Goal: Task Accomplishment & Management: Use online tool/utility

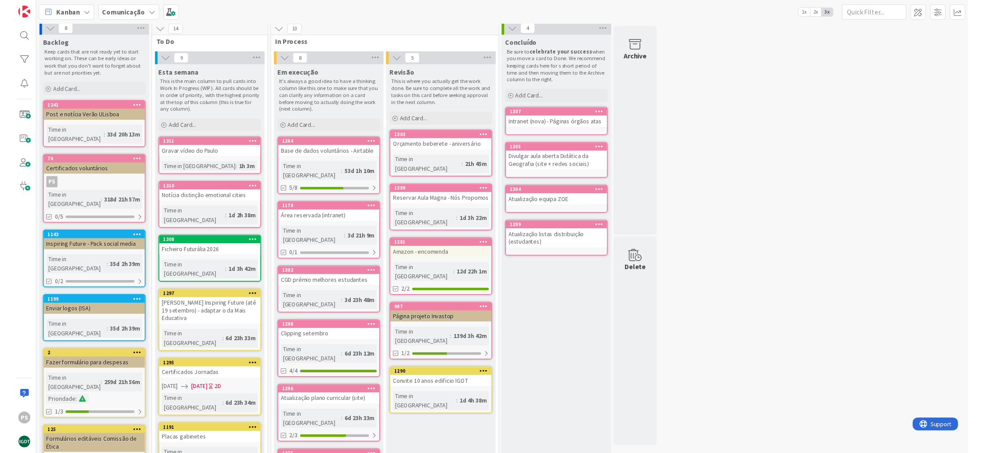
scroll to position [36, 0]
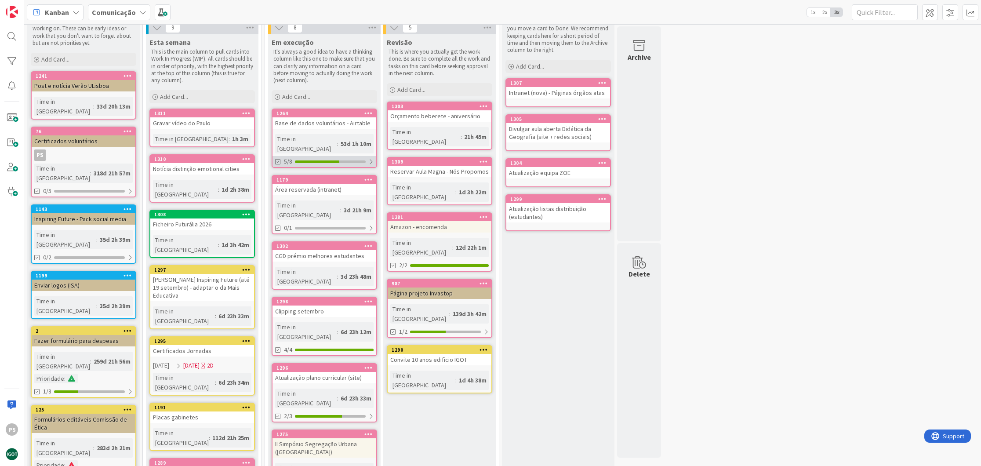
click at [329, 160] on div at bounding box center [317, 161] width 44 height 3
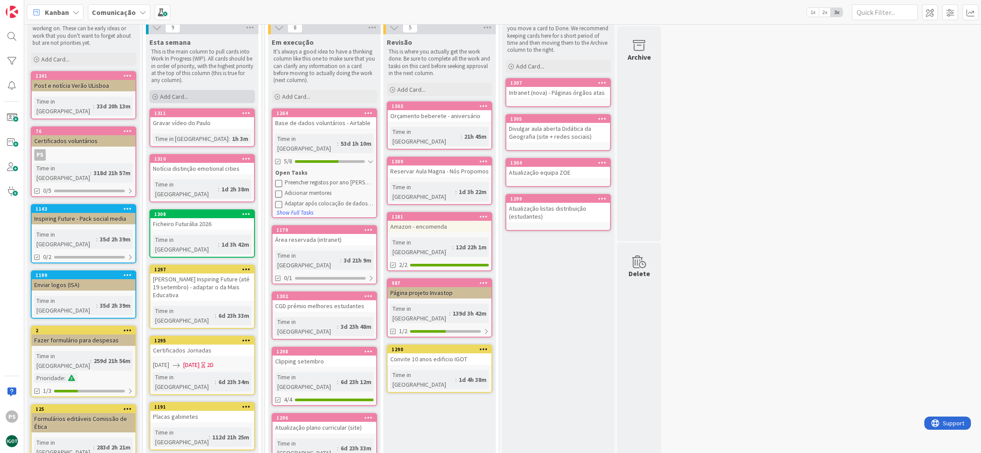
click at [192, 98] on div "Add Card..." at bounding box center [201, 96] width 105 height 13
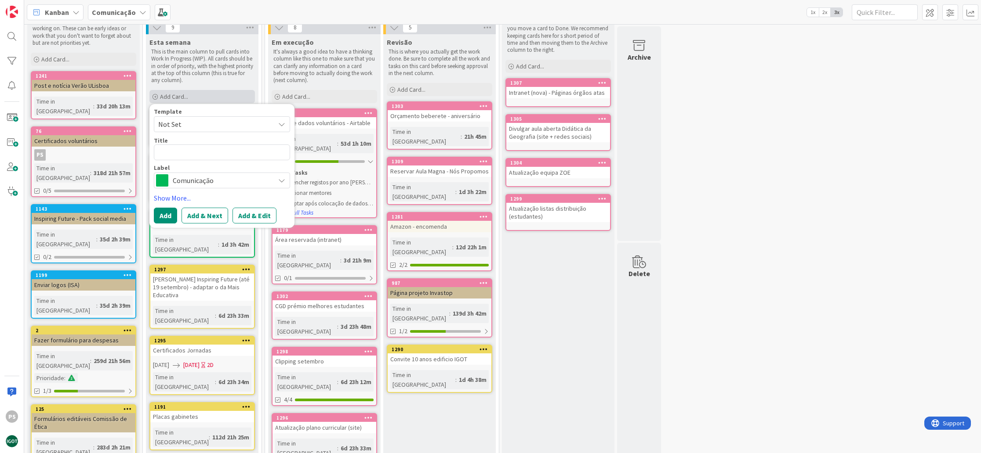
type textarea "x"
type textarea "M"
type textarea "x"
type textarea "Me"
type textarea "x"
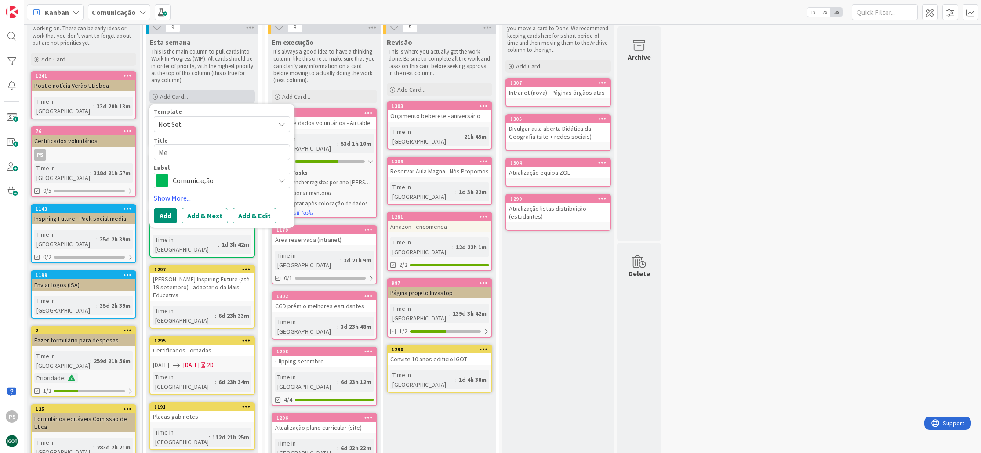
type textarea "Mer"
type textarea "x"
type textarea "Merc"
type textarea "x"
type textarea "Merch"
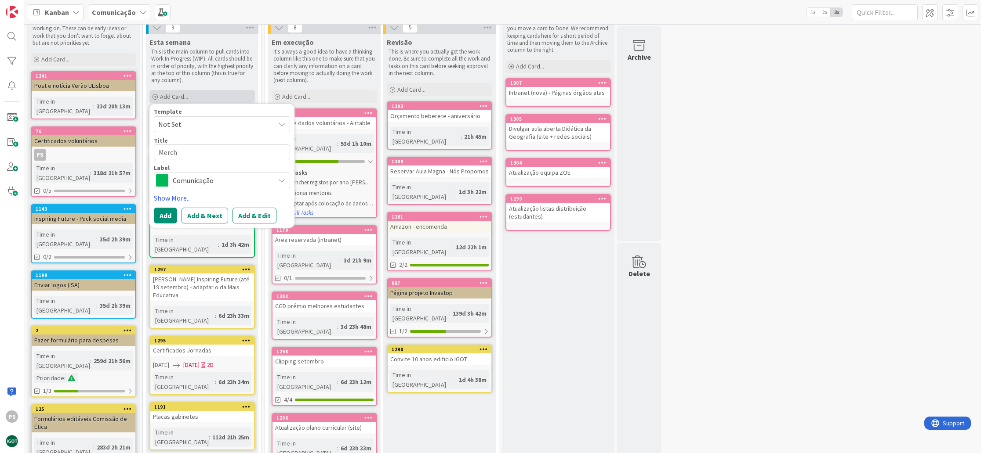
type textarea "x"
type textarea "Mercha"
type textarea "x"
type textarea "[PERSON_NAME]"
type textarea "x"
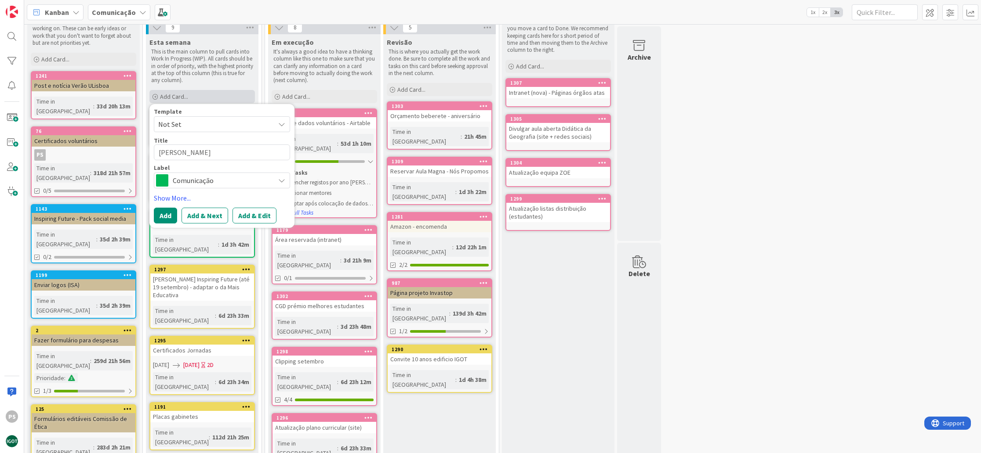
type textarea "Merchand"
type textarea "x"
type textarea "Merchandi"
type textarea "x"
type textarea "Merchandis"
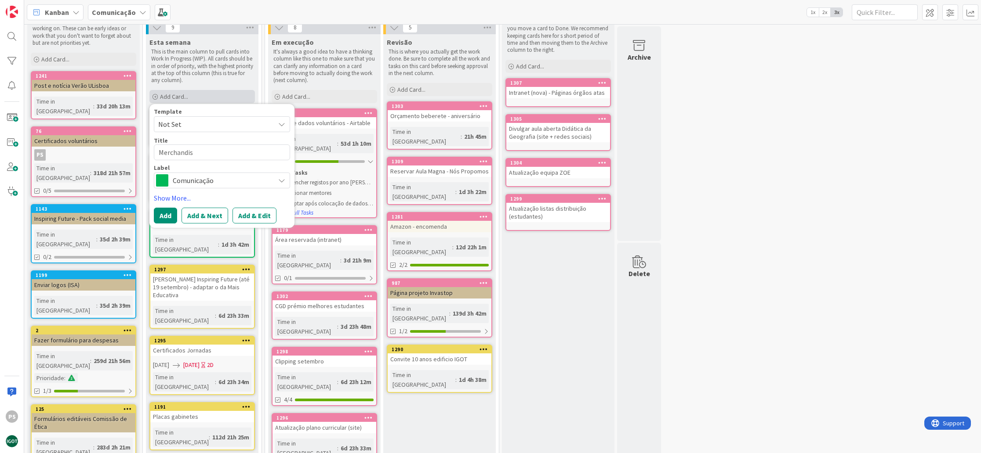
type textarea "x"
type textarea "Merchandisi"
type textarea "x"
type textarea "Merchandisin"
type textarea "x"
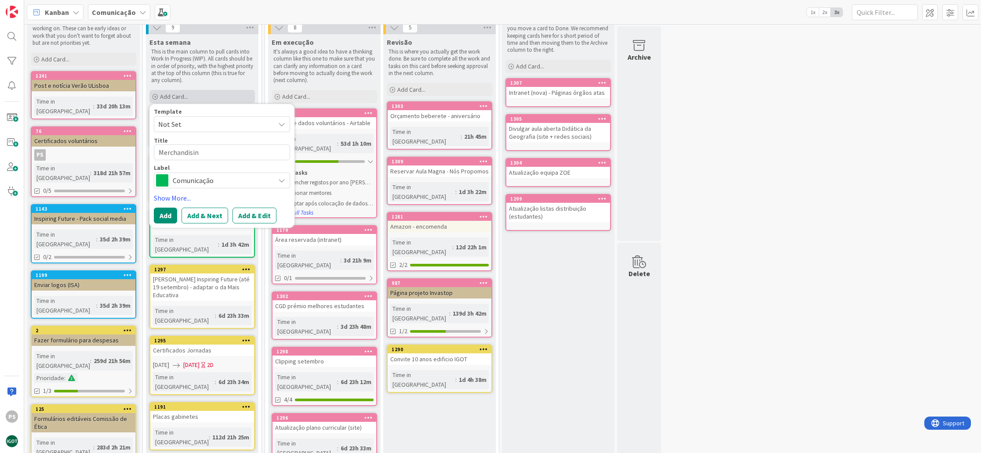
type textarea "Merchandising"
type textarea "x"
type textarea "Merchandising"
type textarea "x"
type textarea "Merchandising p"
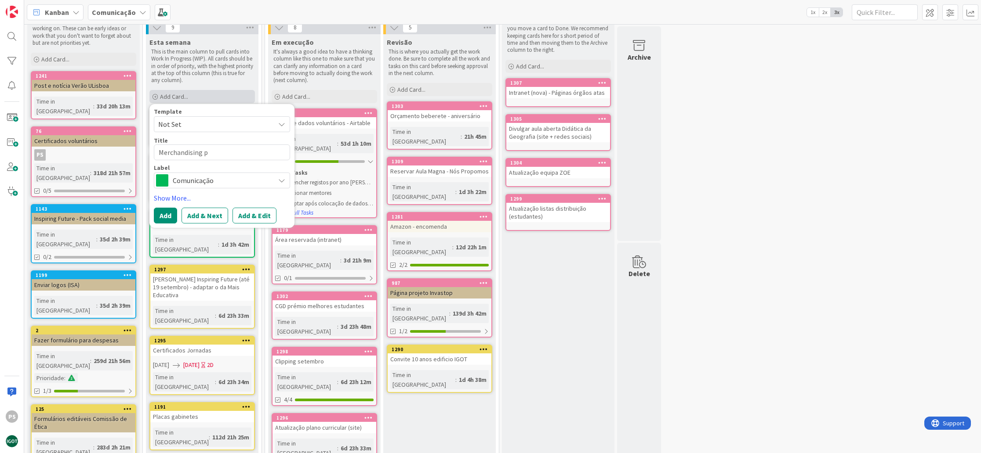
type textarea "x"
type textarea "Merchandising po"
type textarea "x"
type textarea "Merchandising por"
type textarea "x"
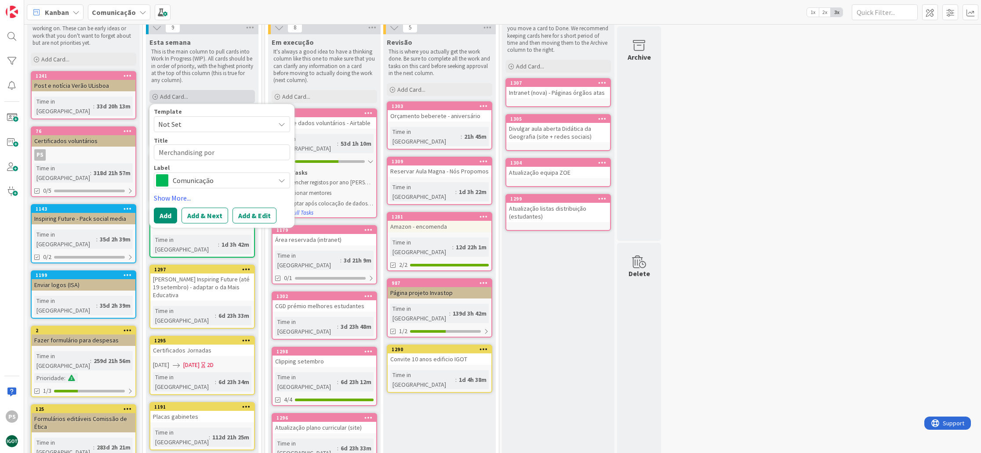
type textarea "Merchandising po"
type textarea "x"
type textarea "Merchandising p"
type textarea "x"
type textarea "Merchandising pr"
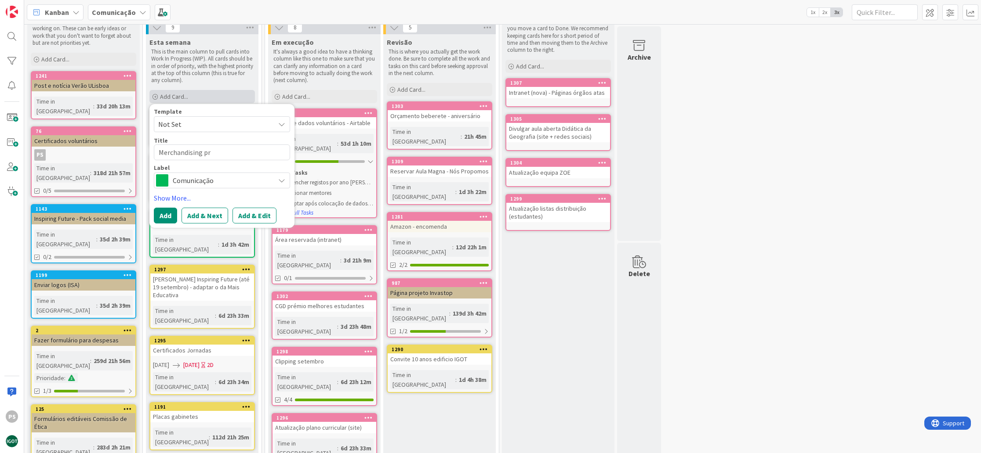
type textarea "x"
type textarea "Merchandising pro"
type textarea "x"
type textarea "Merchandising prof"
type textarea "x"
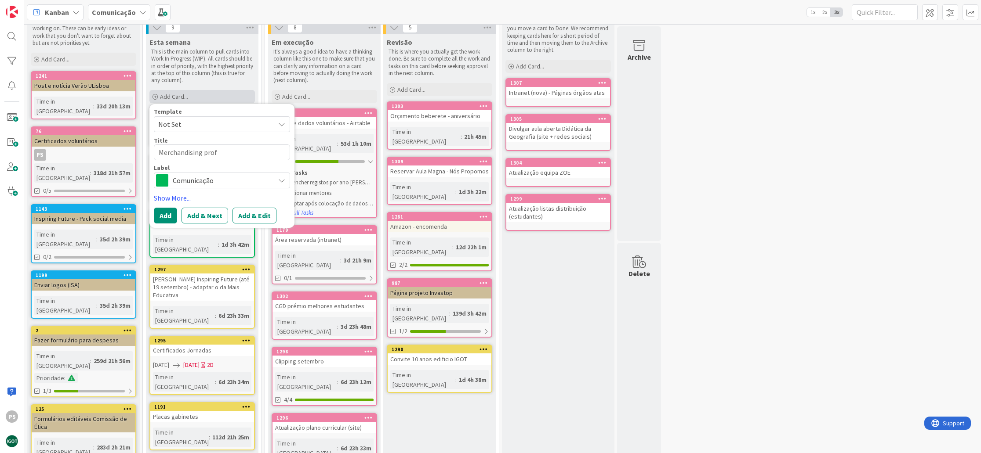
type textarea "Merchandising prof."
type textarea "x"
type textarea "Merchandising prof."
type textarea "x"
type textarea "Merchandising prof. C"
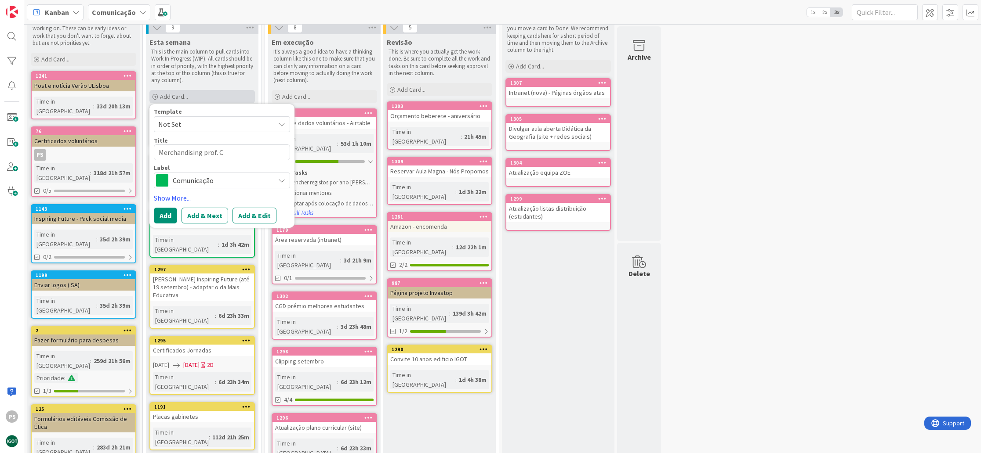
type textarea "x"
type textarea "Merchandising prof. Cl"
type textarea "x"
type textarea "Merchandising prof. Cla"
type textarea "x"
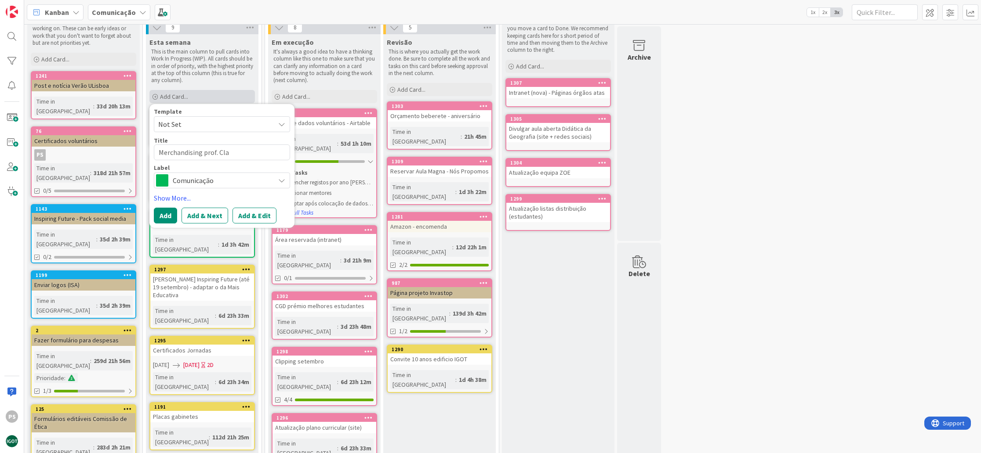
type textarea "Merchandising prof. [GEOGRAPHIC_DATA]"
type textarea "x"
type textarea "Merchandising [PERSON_NAME]"
type textarea "x"
type textarea "Merchandising prof. Claudi"
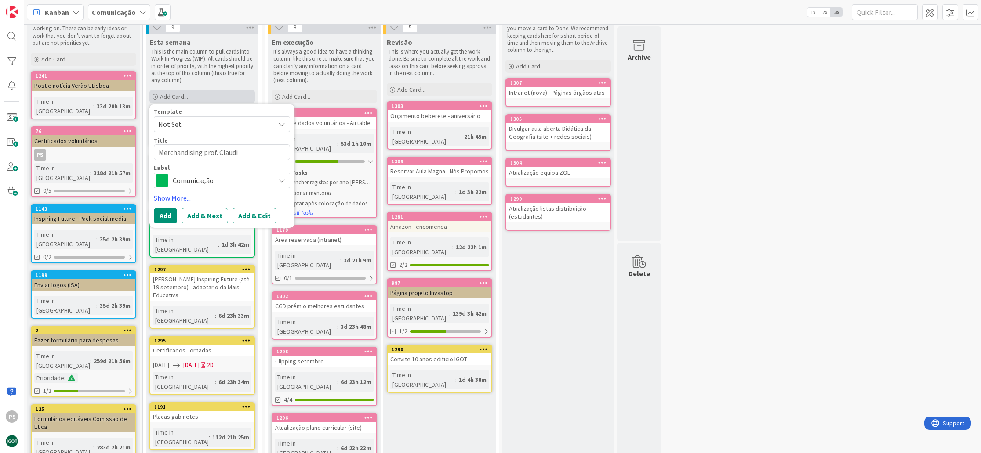
type textarea "x"
type textarea "Merchandising prof. Claudin"
type textarea "x"
type textarea "Merchandising [PERSON_NAME]"
type textarea "x"
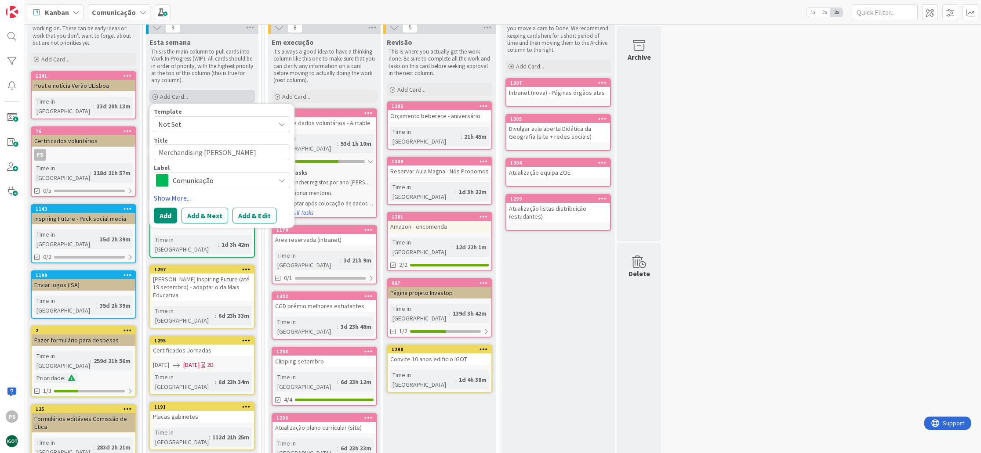
type textarea "Merchandising [PERSON_NAME]"
type textarea "x"
type textarea "Merchandising [PERSON_NAME][GEOGRAPHIC_DATA] -"
type textarea "x"
type textarea "Merchandising [PERSON_NAME][GEOGRAPHIC_DATA] -"
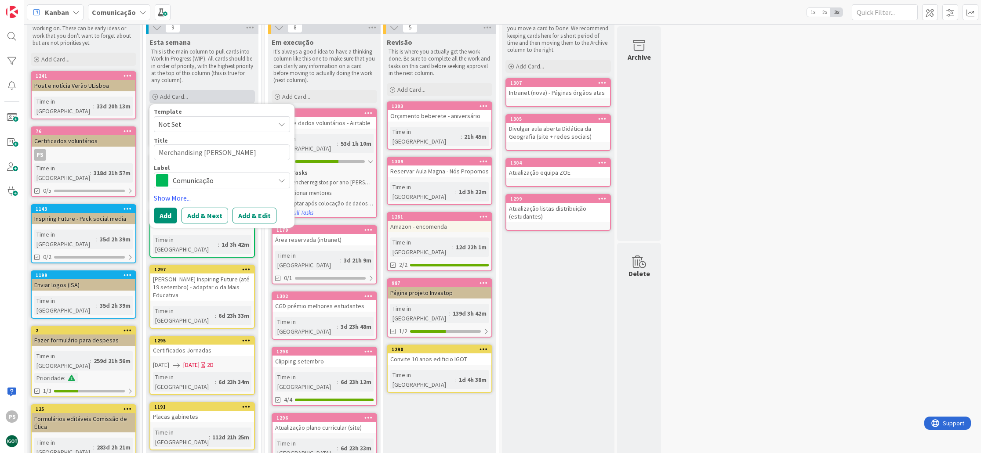
type textarea "x"
type textarea "Merchandising [PERSON_NAME] - 2"
type textarea "x"
type textarea "Merchandising [PERSON_NAME] - 24"
type textarea "x"
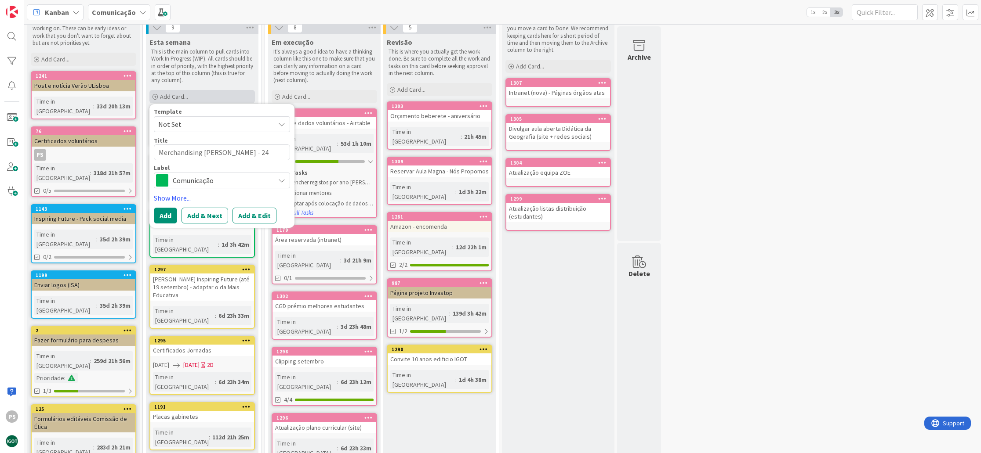
type textarea "Merchandising [PERSON_NAME] - 24"
type textarea "x"
type textarea "Merchandising [PERSON_NAME] - 24 s"
type textarea "x"
type textarea "Merchandising [PERSON_NAME] - 24 sr"
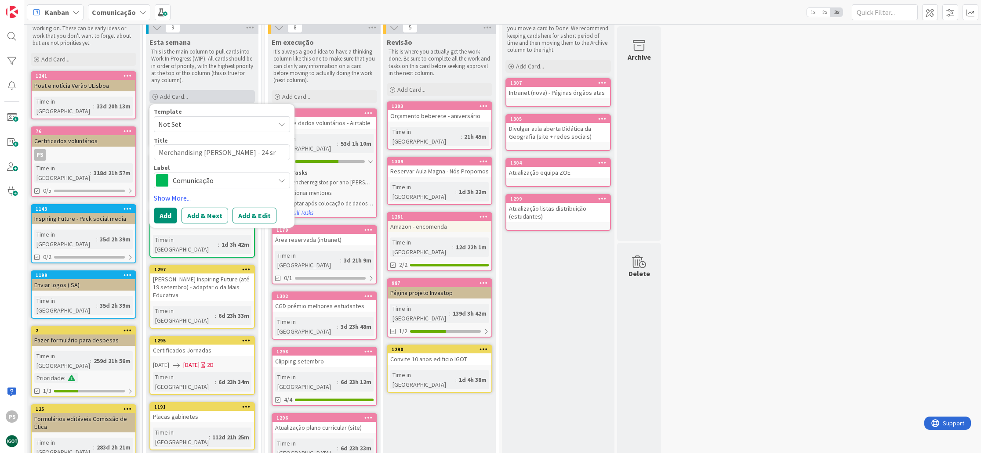
type textarea "x"
type textarea "Merchandising [PERSON_NAME] - 24 srt"
type textarea "x"
type textarea "Merchandising [PERSON_NAME] - 24 srte"
type textarea "x"
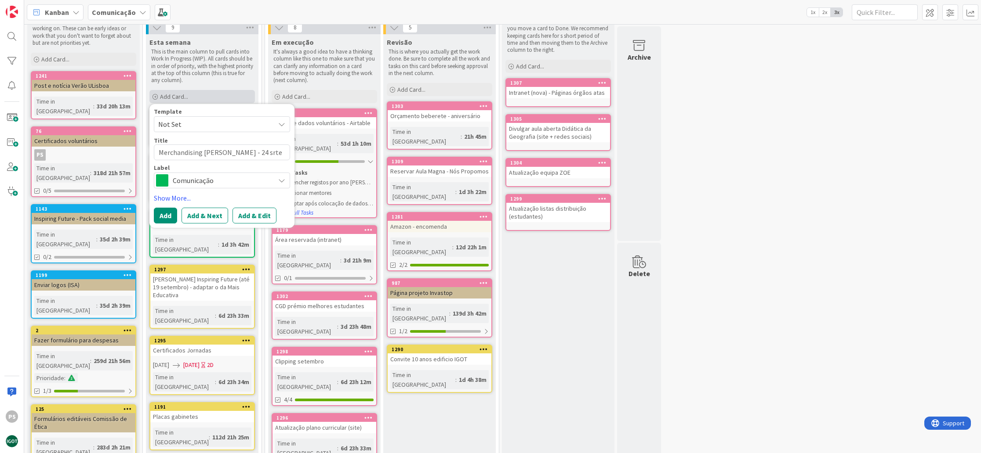
type textarea "Merchandising [PERSON_NAME] - 24 srtem"
type textarea "x"
type textarea "Merchandising [PERSON_NAME] - 24 srte"
type textarea "x"
type textarea "Merchandising [PERSON_NAME] - 24 srt"
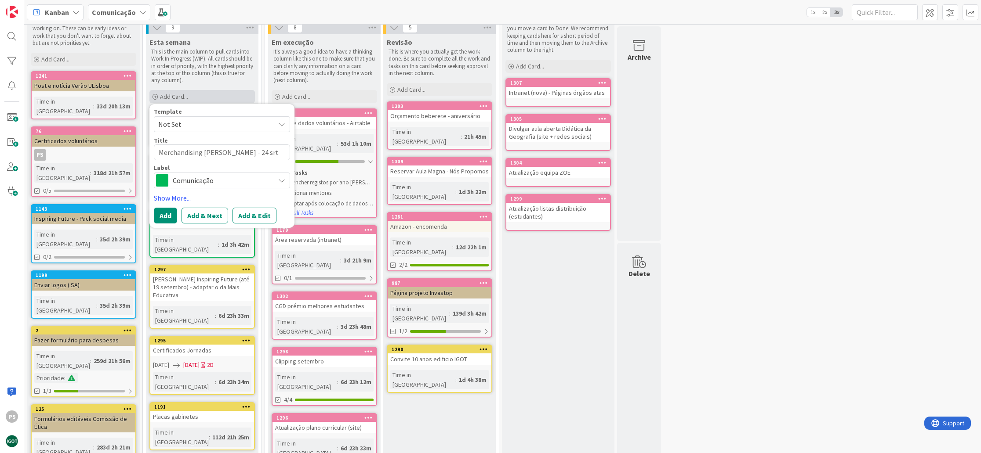
type textarea "x"
type textarea "Merchandising [PERSON_NAME] - 24 sr"
type textarea "x"
type textarea "Merchandising [PERSON_NAME] - 24 s"
type textarea "x"
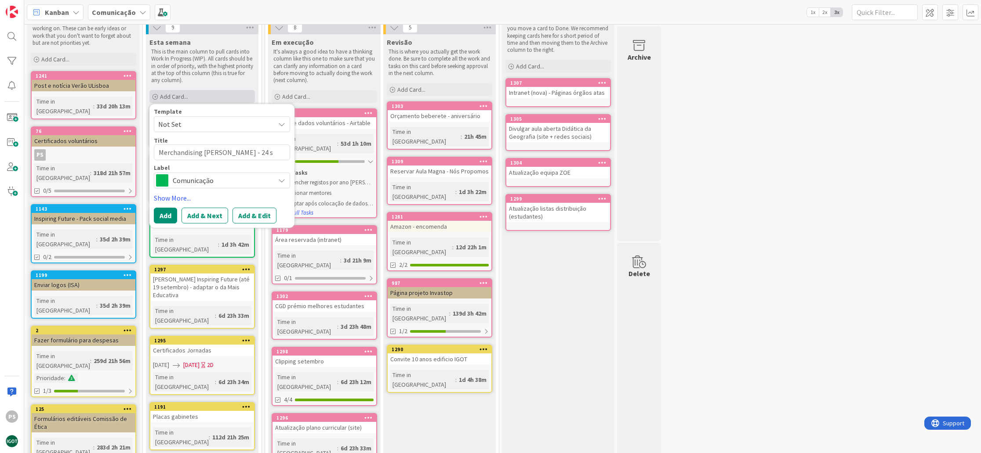
type textarea "Merchandising [PERSON_NAME] - 24 se"
type textarea "x"
type textarea "Merchandising [PERSON_NAME] - 24 set"
type textarea "x"
type textarea "Merchandising [PERSON_NAME] - 24 setr"
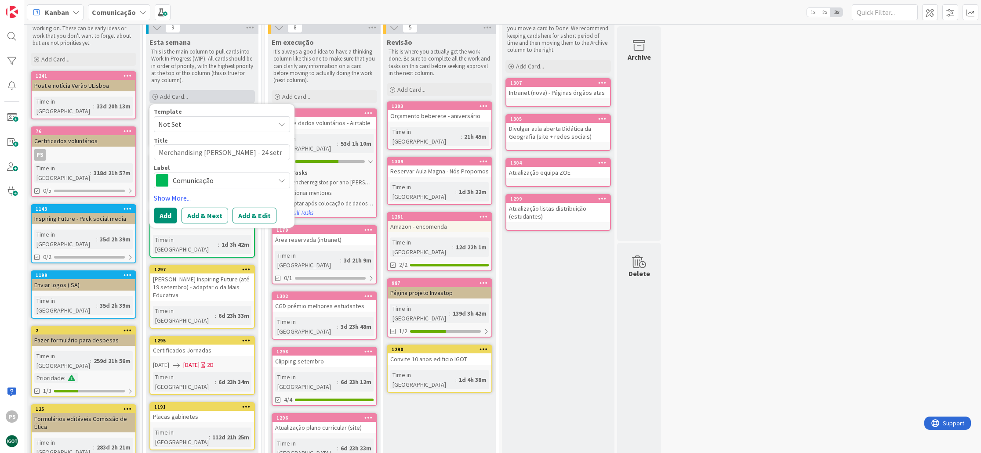
type textarea "x"
type textarea "Merchandising [PERSON_NAME] - 24 set"
type textarea "x"
type textarea "Merchandising [PERSON_NAME] - 24 se"
type textarea "x"
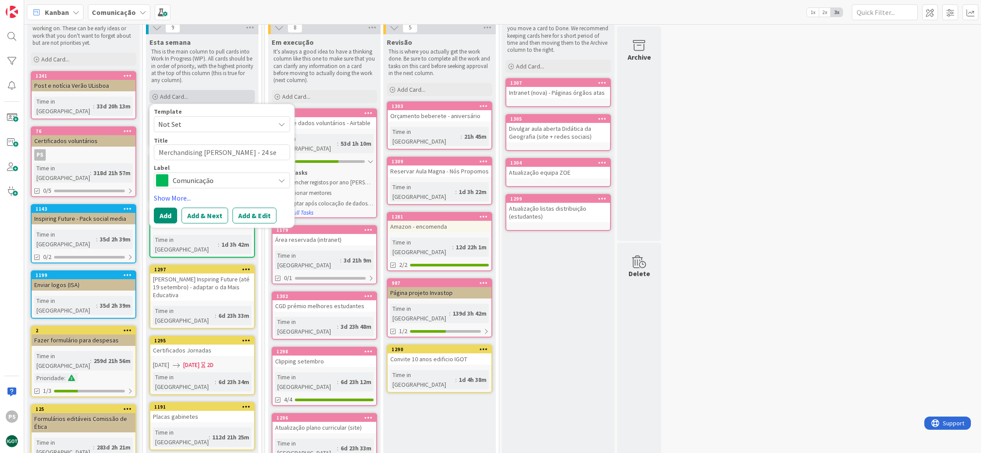
type textarea "Merchandising [PERSON_NAME] - 24 set"
type textarea "x"
type textarea "Merchandising [PERSON_NAME] - 24 sete"
type textarea "x"
type textarea "Merchandising [PERSON_NAME] - 24 setem"
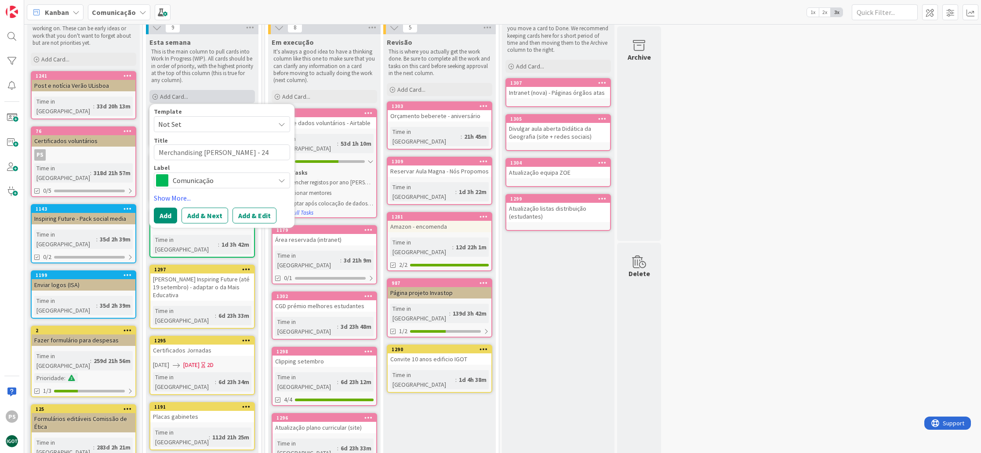
type textarea "x"
type textarea "Merchandising [PERSON_NAME] - 24 setemb"
type textarea "x"
type textarea "Merchandising [PERSON_NAME] - 24 setembr"
type textarea "x"
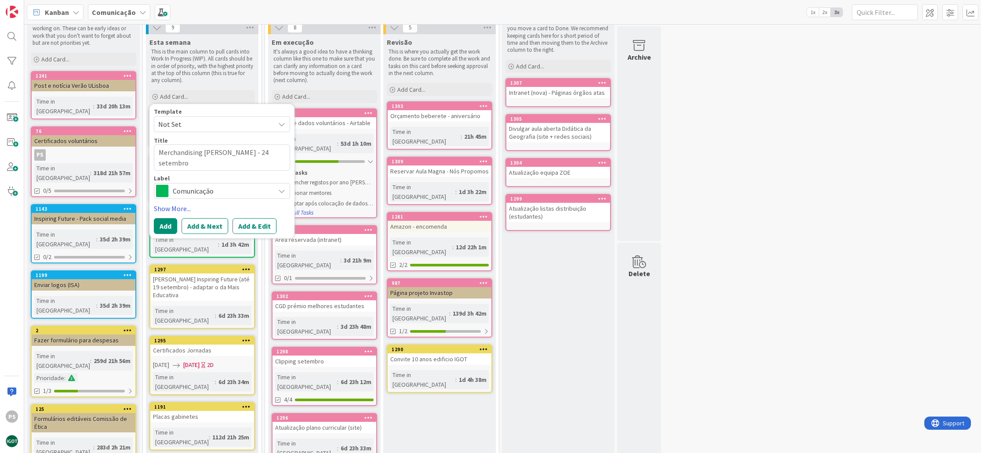
type textarea "Merchandising [PERSON_NAME] - 24 setembro"
click at [206, 192] on span "Comunicação" at bounding box center [222, 191] width 98 height 12
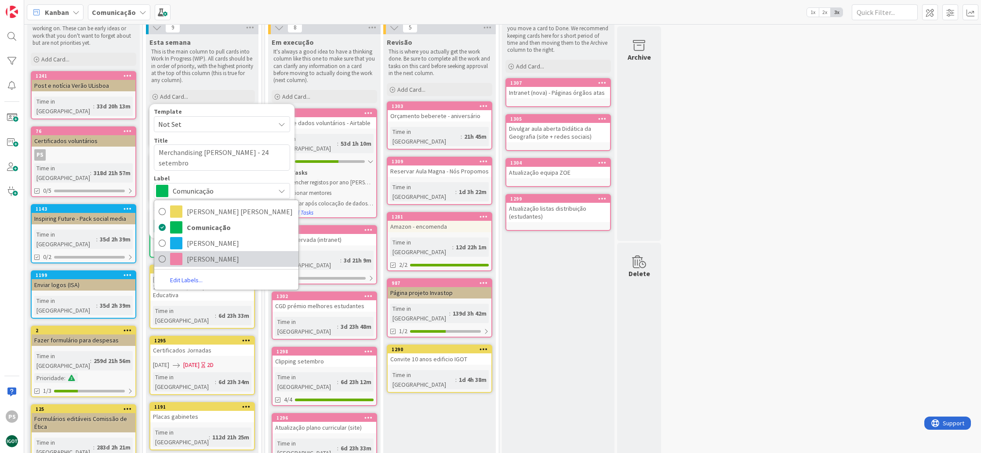
click at [187, 257] on span "[PERSON_NAME]" at bounding box center [240, 259] width 107 height 13
type textarea "x"
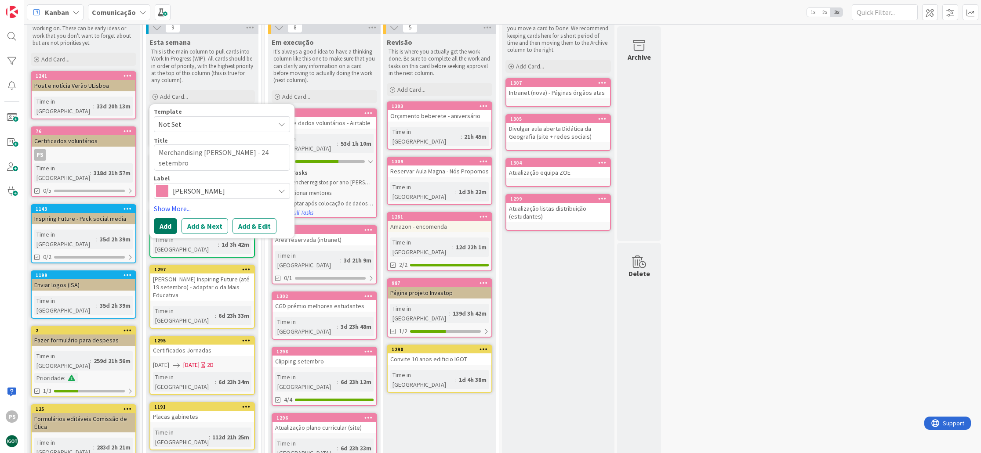
click at [163, 226] on button "Add" at bounding box center [165, 226] width 23 height 16
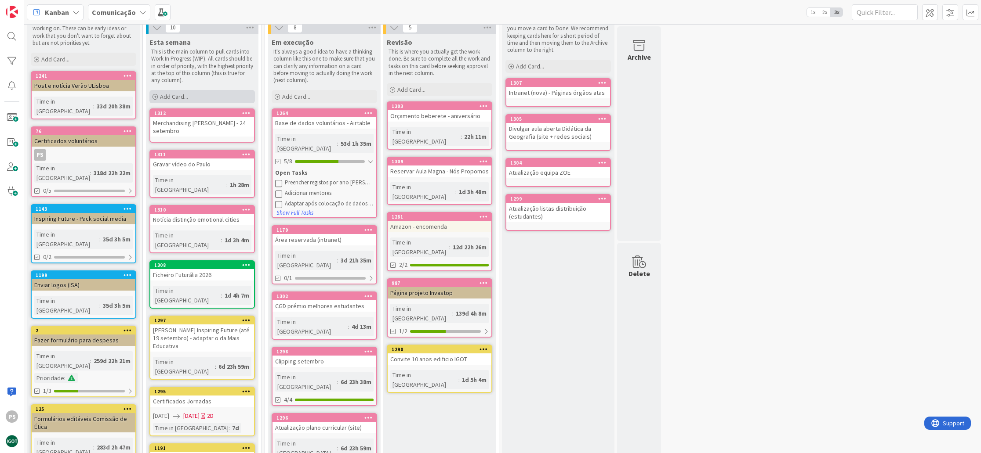
click at [215, 98] on div "Add Card..." at bounding box center [201, 96] width 105 height 13
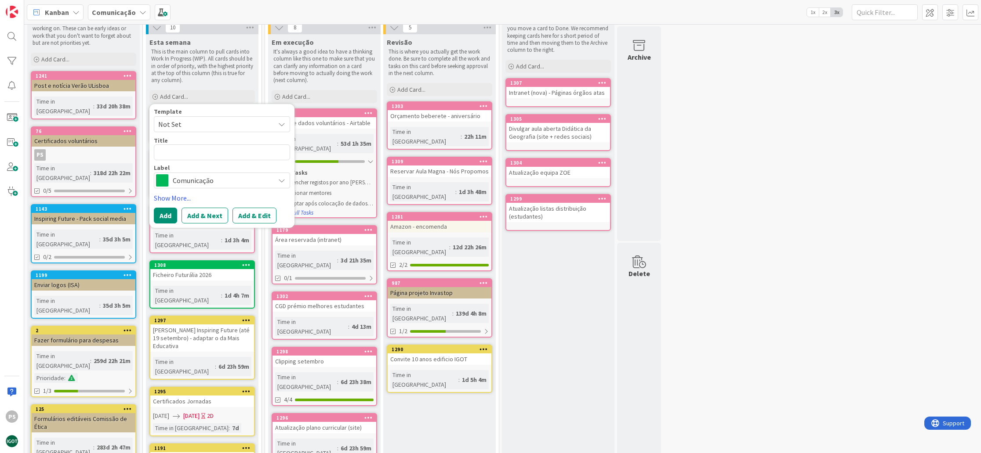
drag, startPoint x: 797, startPoint y: 175, endPoint x: 794, endPoint y: 170, distance: 6.3
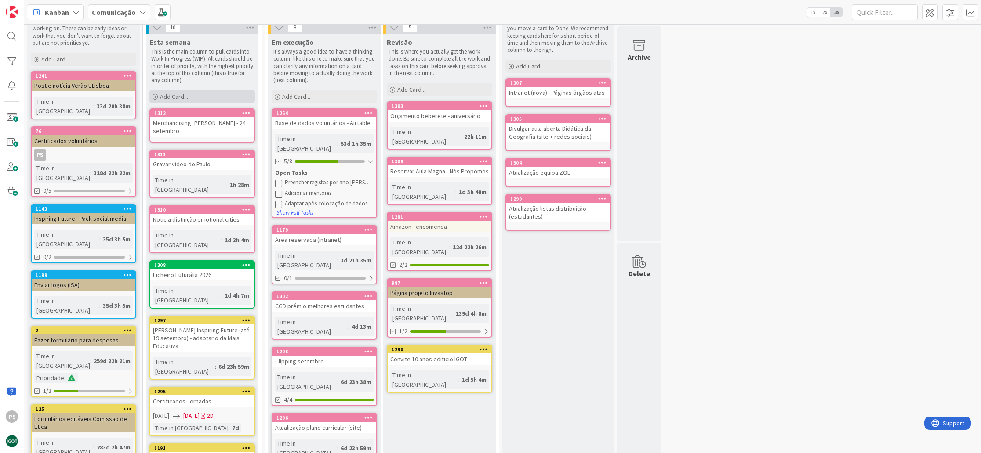
click at [176, 98] on span "Add Card..." at bounding box center [174, 97] width 28 height 8
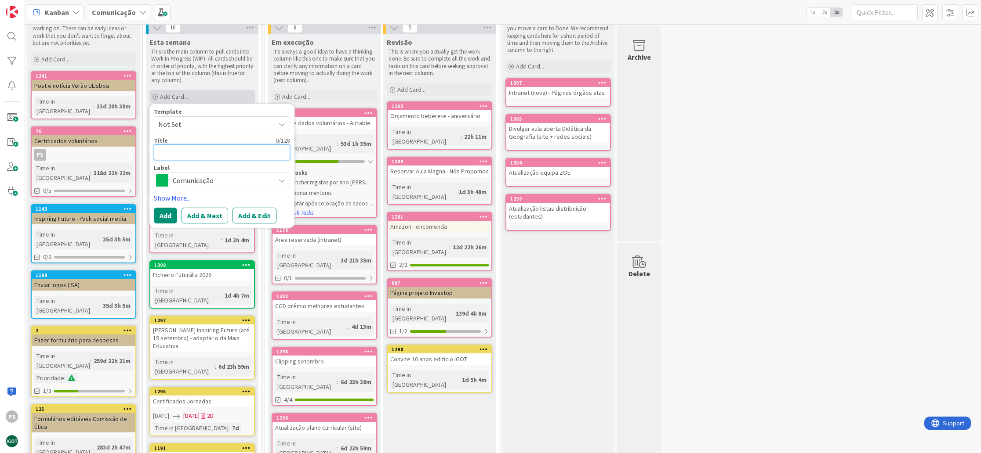
type textarea "x"
type textarea "M"
type textarea "x"
type textarea "Me"
type textarea "x"
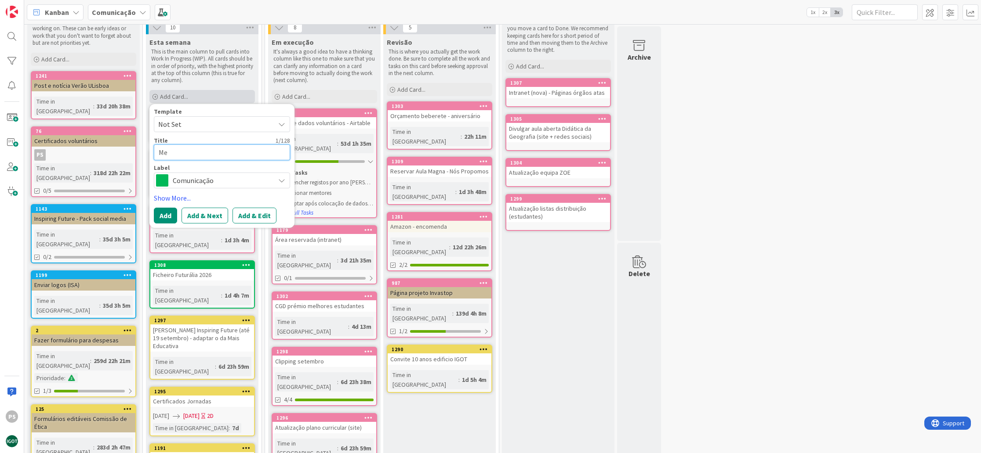
type textarea "Mer"
type textarea "x"
type textarea "Merc"
type textarea "x"
type textarea "Merch"
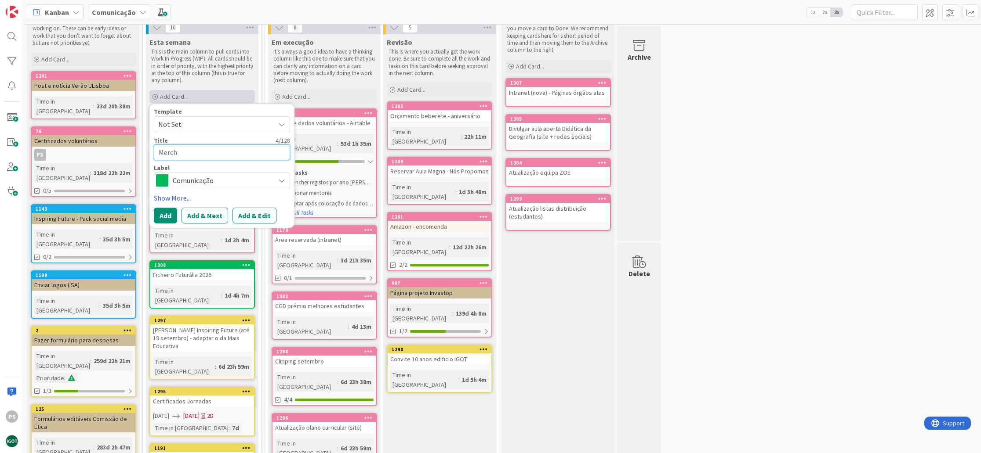
type textarea "x"
type textarea "Mercha"
type textarea "x"
type textarea "Merchai"
type textarea "x"
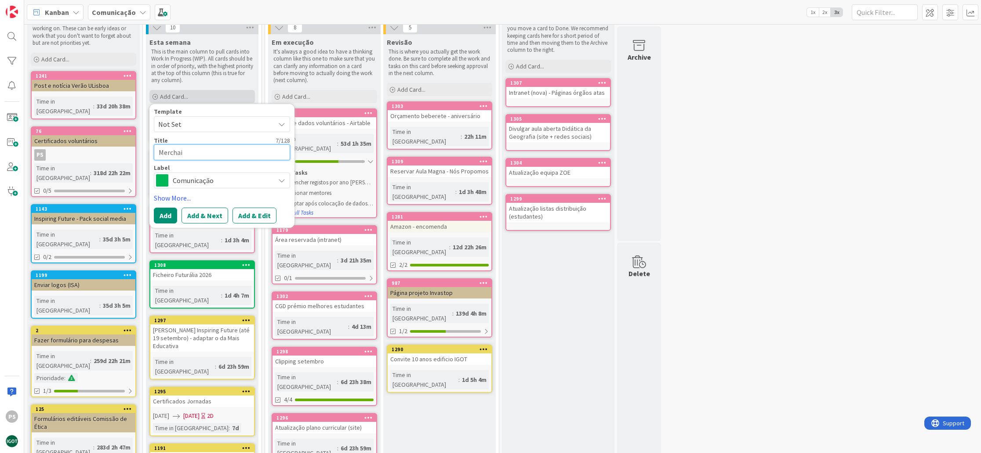
type textarea "Mercha"
type textarea "x"
type textarea "[PERSON_NAME]"
type textarea "x"
type textarea "Merchand"
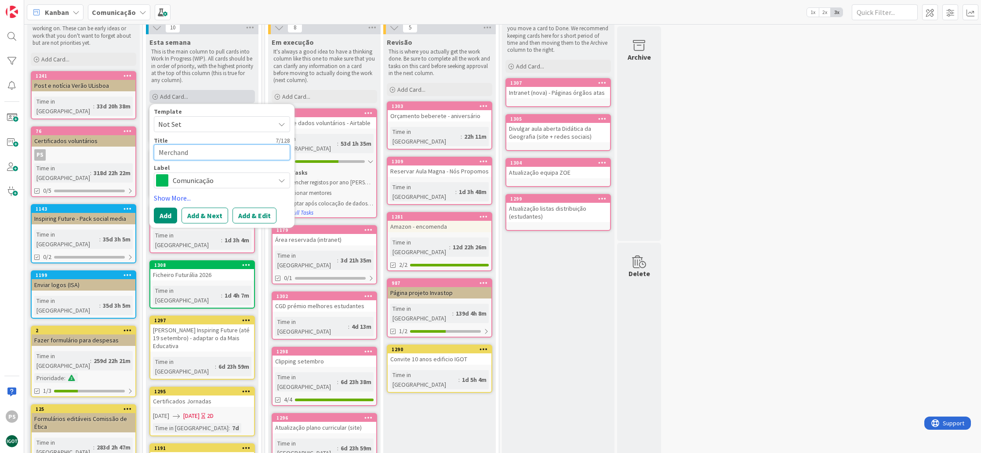
type textarea "x"
type textarea "Merchandi"
type textarea "x"
type textarea "Merchandis"
type textarea "x"
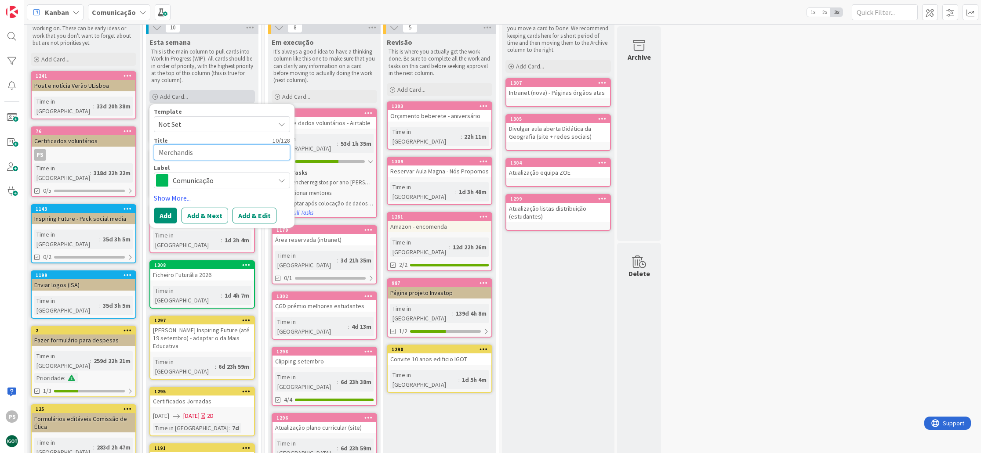
type textarea "Merchandisi"
type textarea "x"
type textarea "Merchandisin"
type textarea "x"
type textarea "Merchandising"
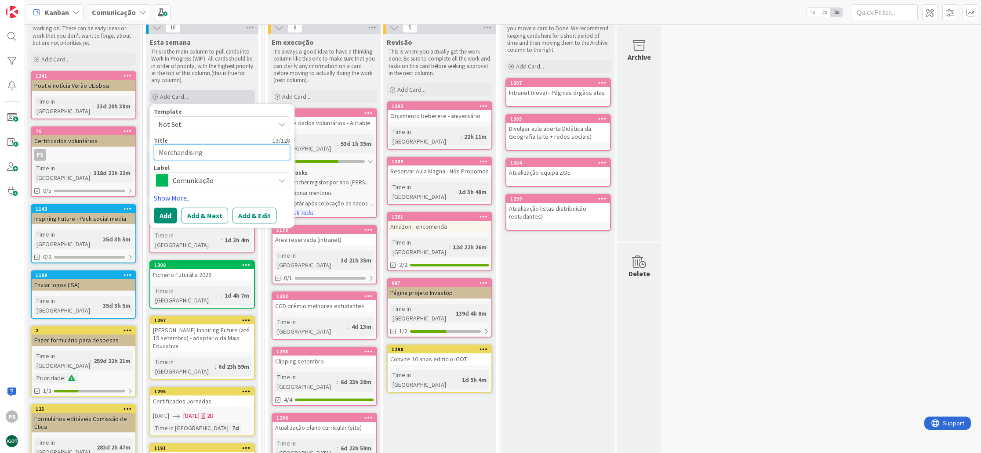
type textarea "x"
type textarea "Merchandising"
type textarea "x"
type textarea "Merchandising M"
type textarea "x"
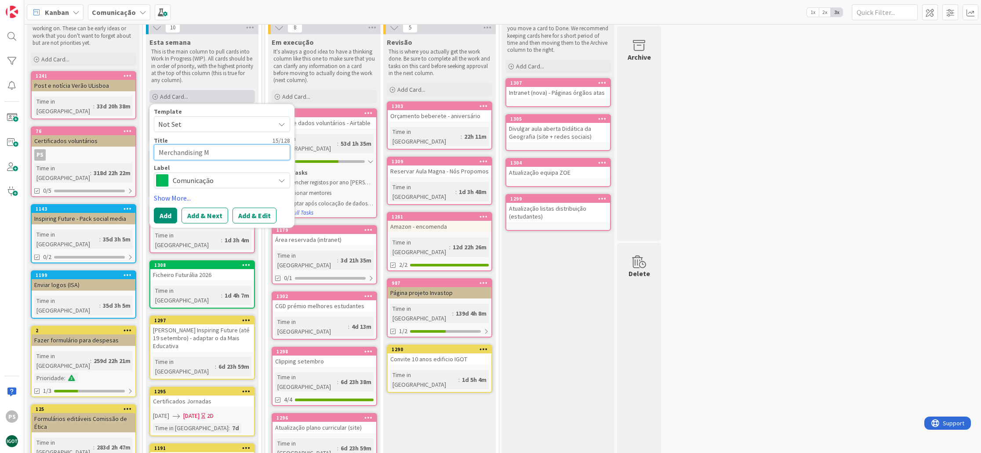
type textarea "Merchandising Mi"
type textarea "x"
type textarea "Merchandising Mig"
type textarea "x"
type textarea "Merchandising Migu"
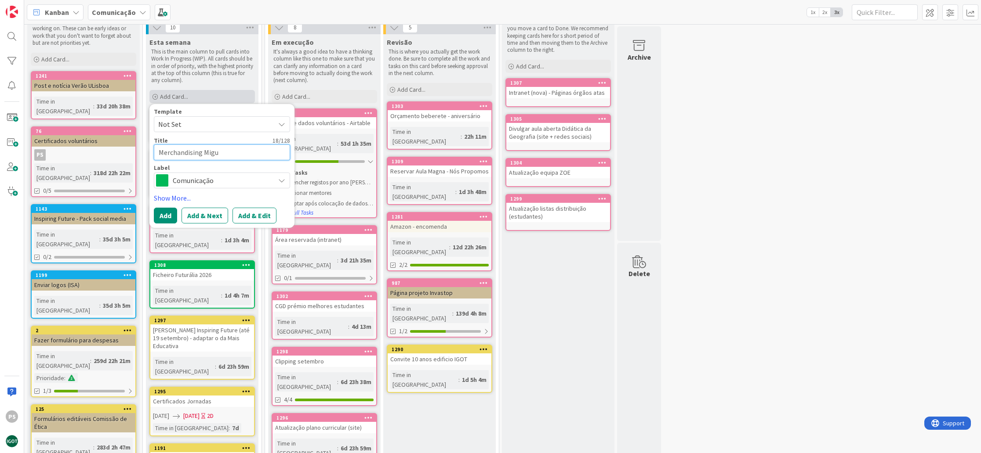
type textarea "x"
type textarea "Merchandising Migue"
type textarea "x"
type textarea "Merchandising [PERSON_NAME]"
type textarea "x"
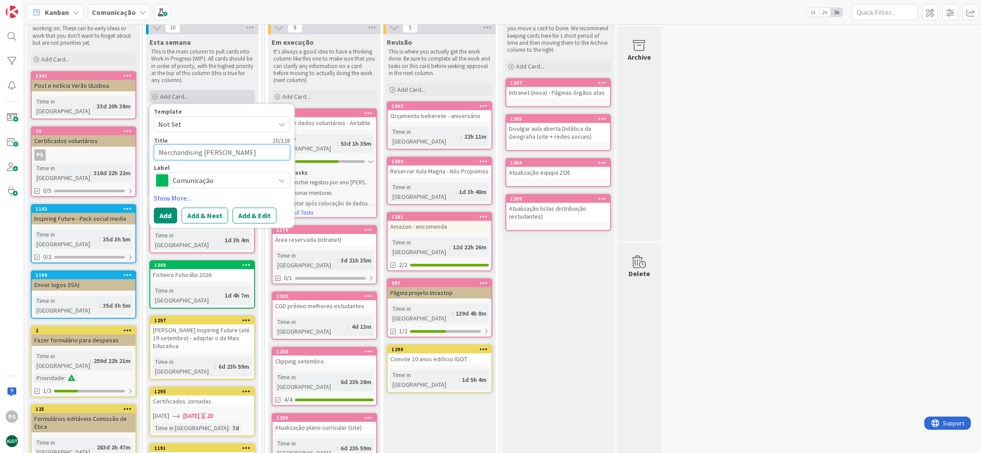
type textarea "Merchandising [PERSON_NAME]"
type textarea "x"
type textarea "Merchandising [PERSON_NAME]"
type textarea "x"
type textarea "Merchandising [PERSON_NAME]"
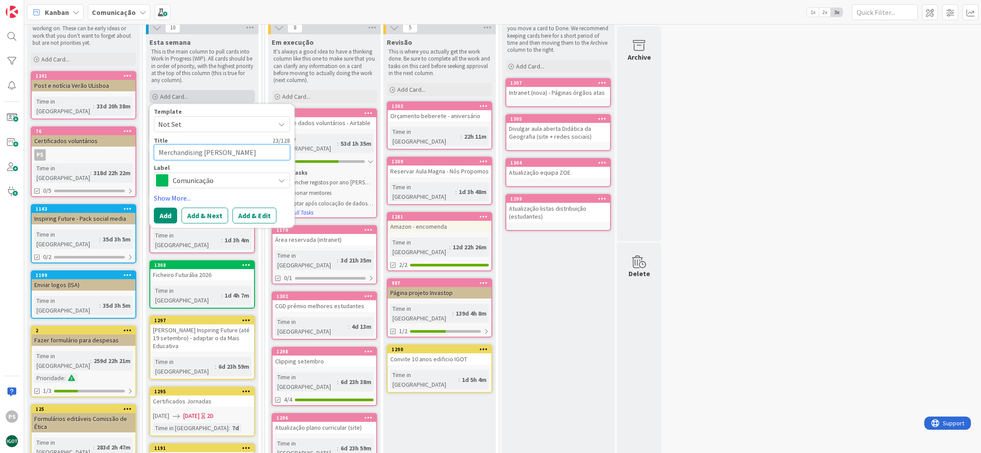
type textarea "x"
type textarea "Merchandising [PERSON_NAME]"
type textarea "x"
type textarea "Merchandising [PERSON_NAME]"
type textarea "x"
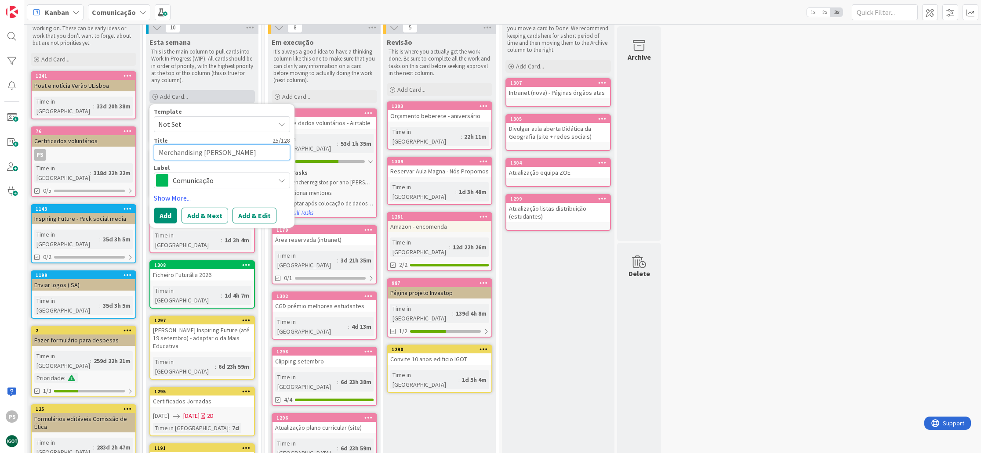
type textarea "Merchandising [PERSON_NAME]"
type textarea "x"
type textarea "Merchandising [PERSON_NAME]"
type textarea "x"
type textarea "Merchandising [PERSON_NAME]"
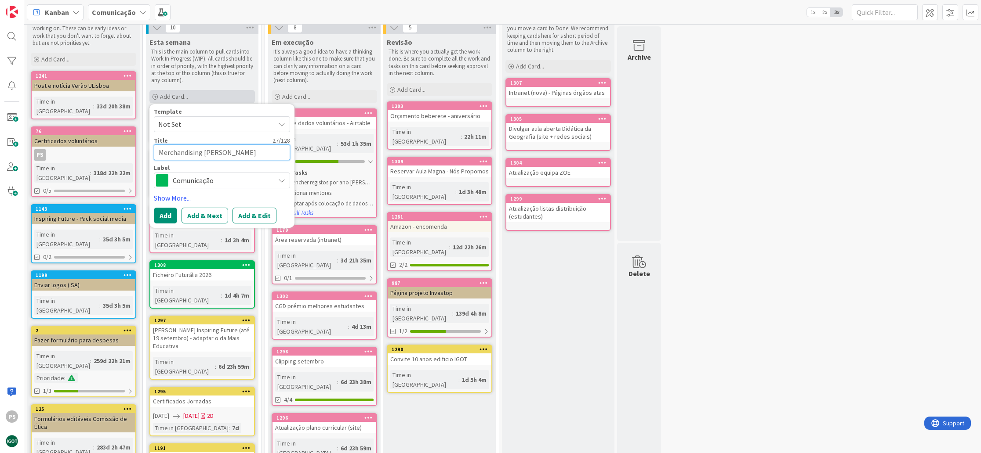
type textarea "x"
type textarea "Merchandising [PERSON_NAME]"
type textarea "x"
type textarea "Merchandising [PERSON_NAME] -"
type textarea "x"
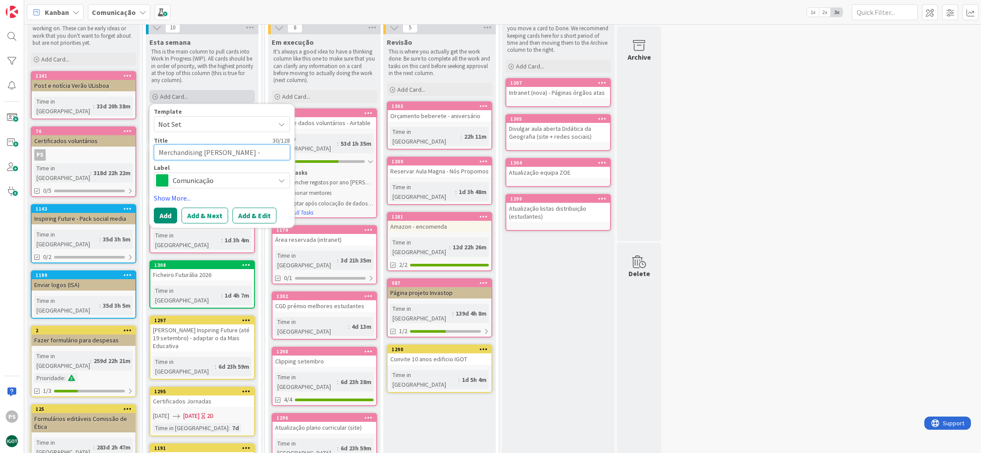
type textarea "Merchandising [PERSON_NAME] -"
type textarea "x"
type textarea "Merchandising [PERSON_NAME] - N"
type textarea "x"
type textarea "Merchandising [PERSON_NAME]"
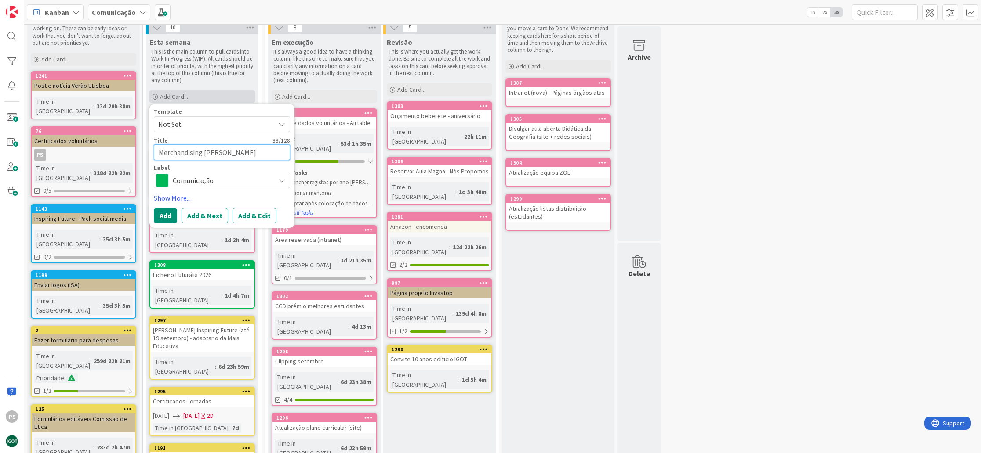
type textarea "x"
type textarea "Merchandising [PERSON_NAME] - NEI"
type textarea "x"
type textarea "Merchandising [PERSON_NAME] - NEI"
type textarea "x"
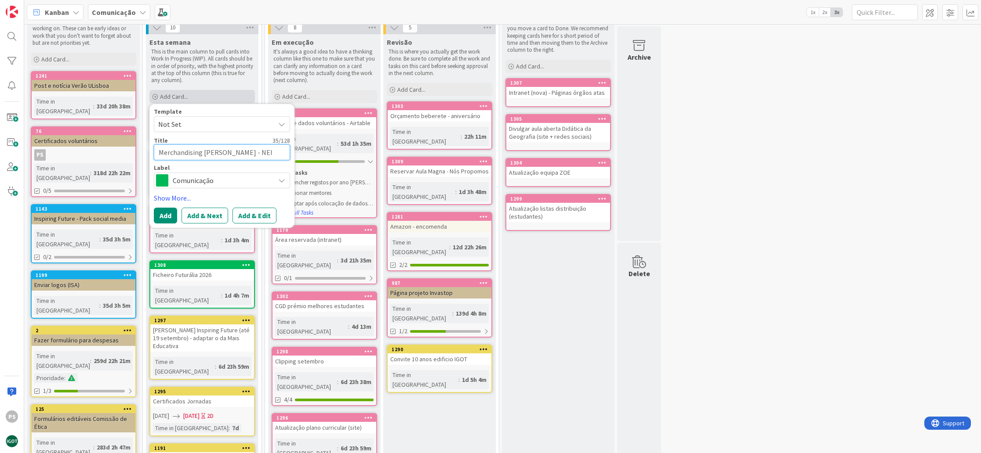
type textarea "Merchandising [PERSON_NAME] - NEI -"
type textarea "x"
type textarea "Merchandising [PERSON_NAME] - NEI -"
type textarea "x"
type textarea "Merchandising [PERSON_NAME] - NEI - 2"
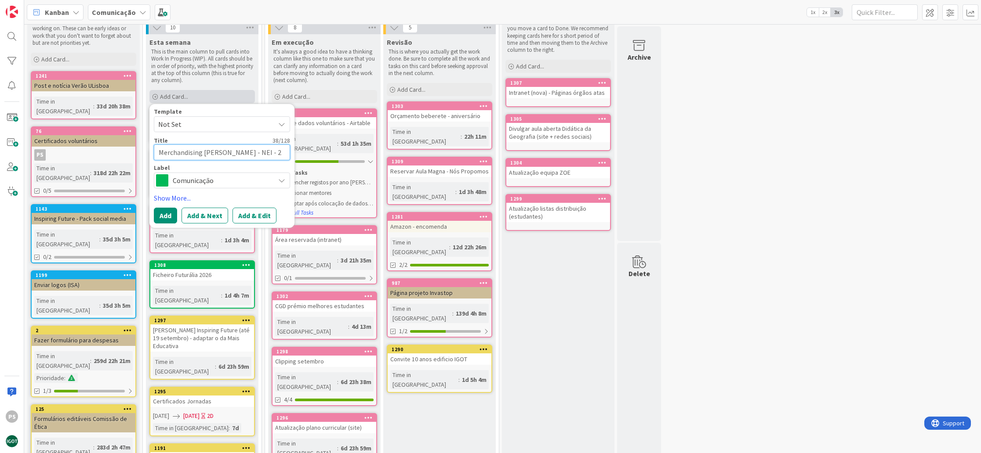
type textarea "x"
type textarea "Merchandising [PERSON_NAME] - NEI - 25"
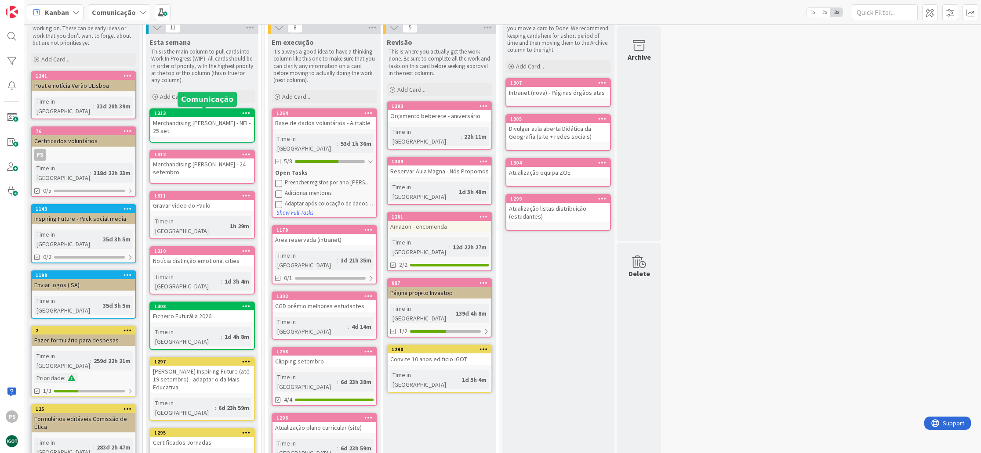
click at [217, 111] on div "1313" at bounding box center [204, 113] width 100 height 6
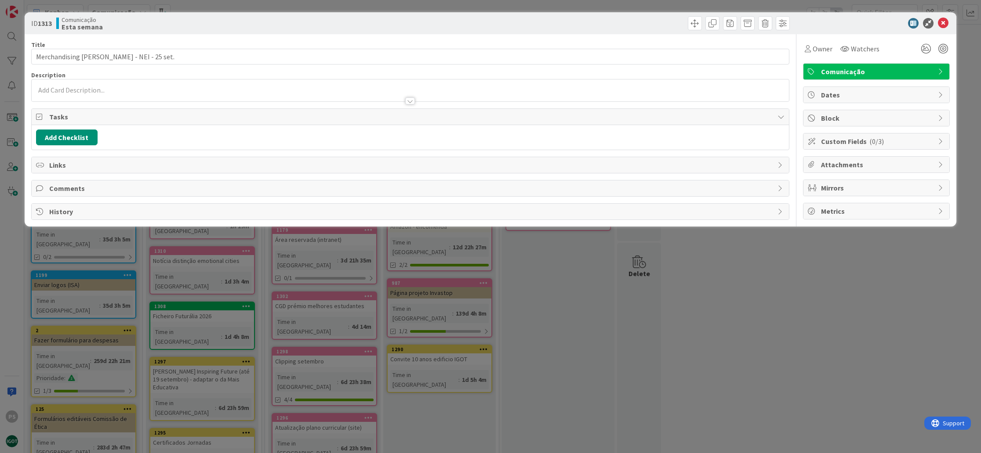
click at [886, 69] on span "Comunicação" at bounding box center [877, 71] width 112 height 11
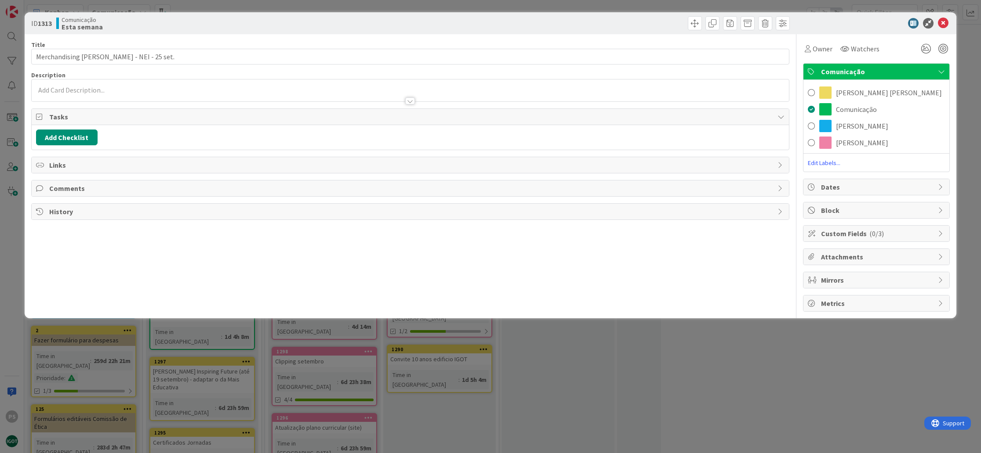
drag, startPoint x: 869, startPoint y: 144, endPoint x: 872, endPoint y: 138, distance: 6.9
click at [869, 144] on div "[PERSON_NAME]" at bounding box center [876, 142] width 146 height 17
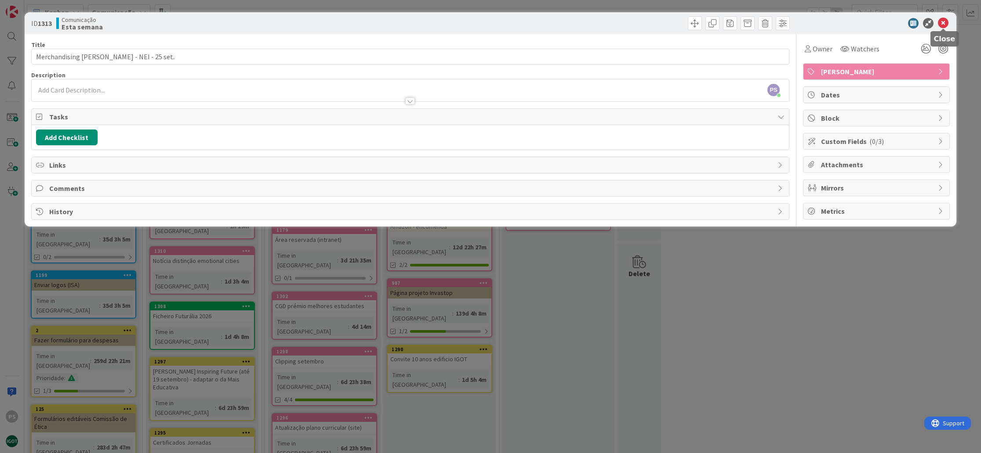
click at [945, 22] on icon at bounding box center [943, 23] width 11 height 11
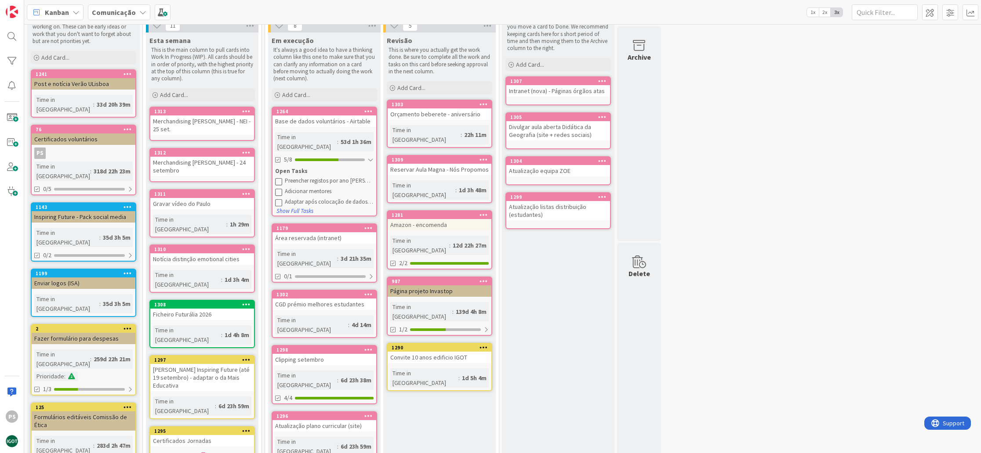
scroll to position [39, 0]
